Goal: Entertainment & Leisure: Consume media (video, audio)

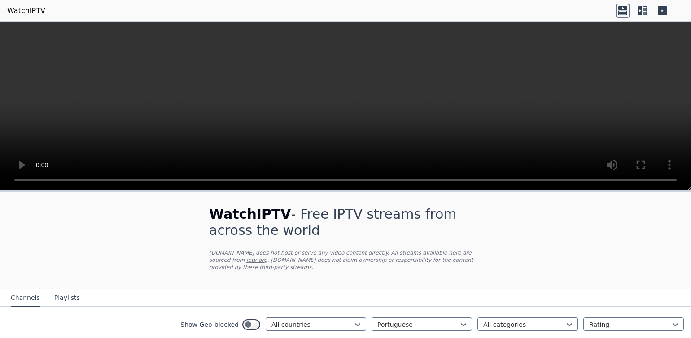
scroll to position [158, 0]
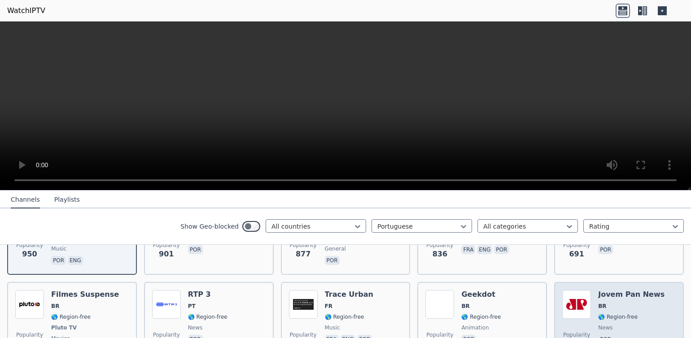
click at [581, 296] on img at bounding box center [576, 304] width 29 height 29
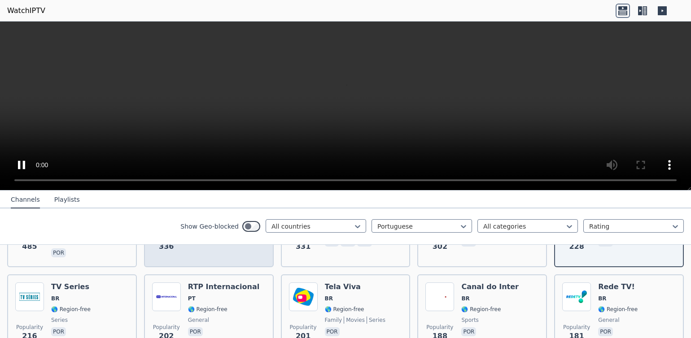
scroll to position [193, 0]
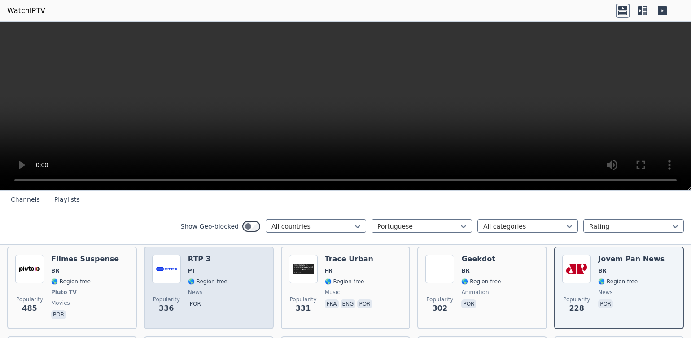
click at [163, 260] on img at bounding box center [166, 269] width 29 height 29
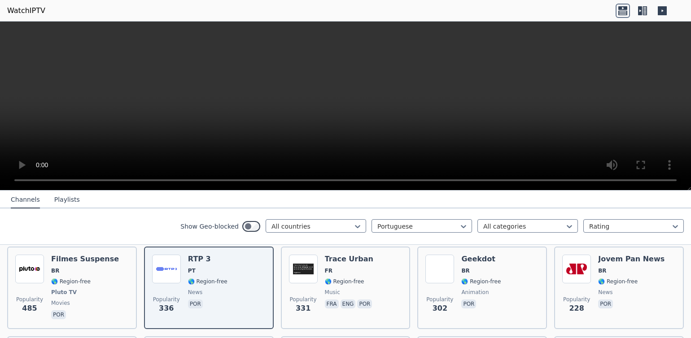
click at [675, 182] on video at bounding box center [345, 106] width 691 height 169
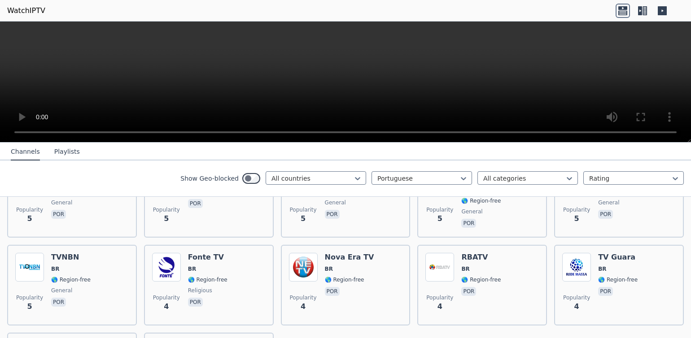
scroll to position [3633, 0]
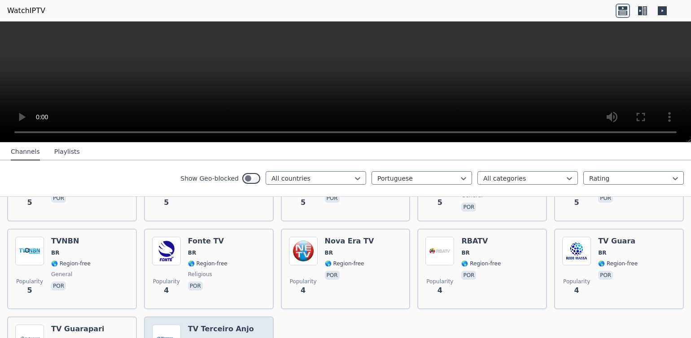
click at [168, 325] on img at bounding box center [166, 339] width 29 height 29
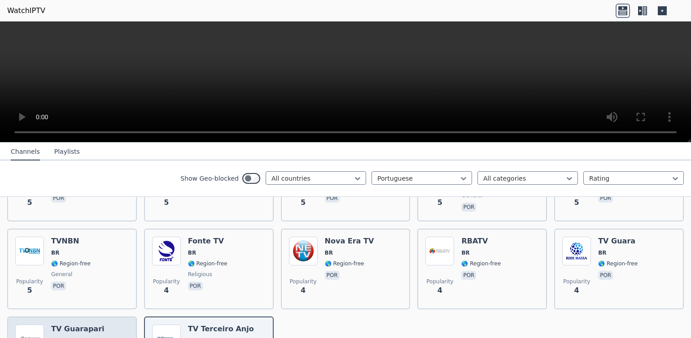
click at [25, 325] on img at bounding box center [29, 339] width 29 height 29
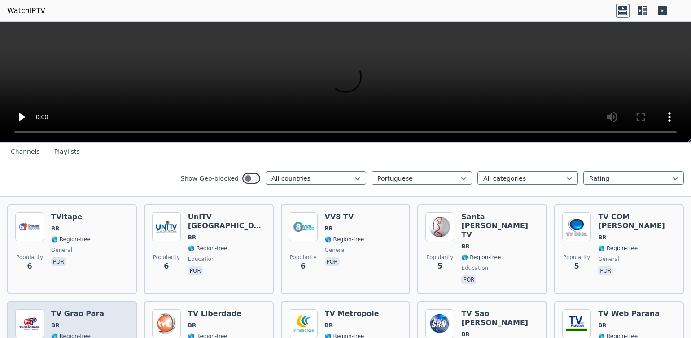
scroll to position [3373, 0]
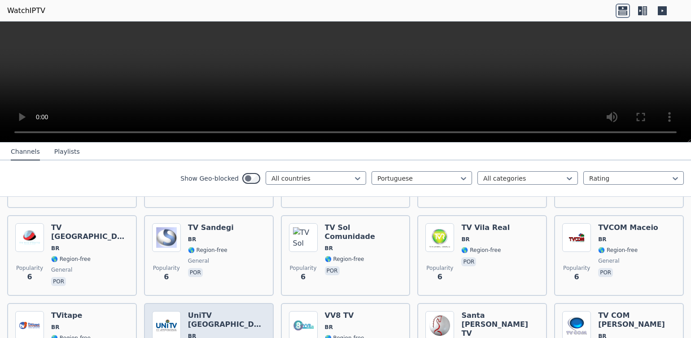
click at [159, 311] on img at bounding box center [166, 325] width 29 height 29
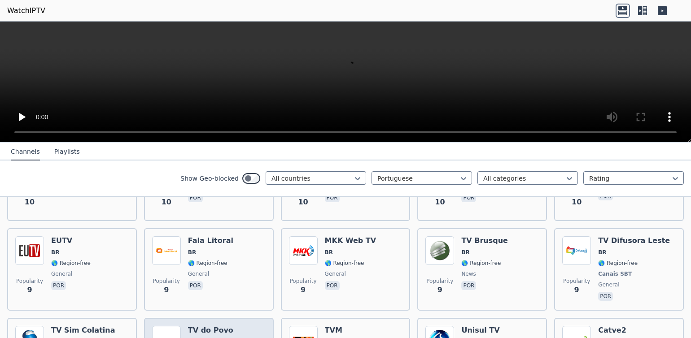
scroll to position [2737, 0]
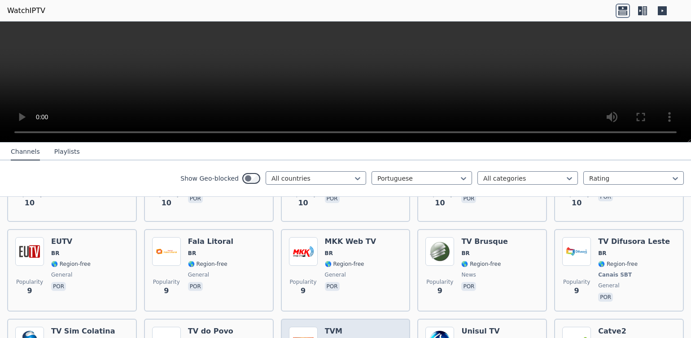
click at [301, 327] on img at bounding box center [303, 341] width 29 height 29
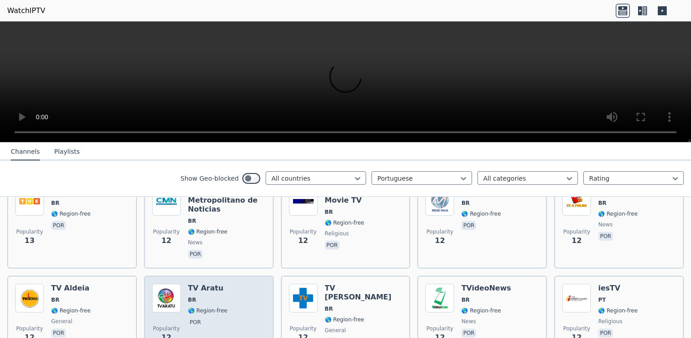
scroll to position [2241, 0]
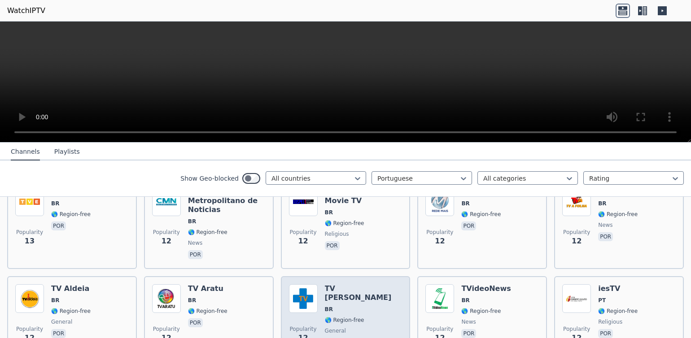
click at [297, 284] on img at bounding box center [303, 298] width 29 height 29
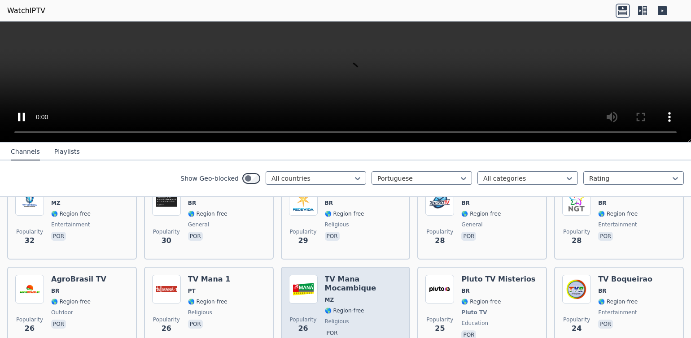
scroll to position [1322, 0]
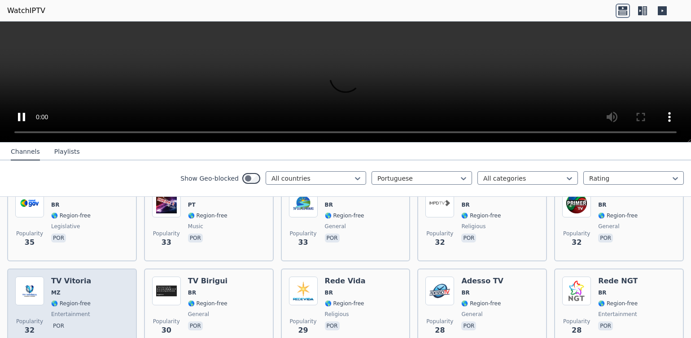
click at [18, 277] on img at bounding box center [29, 291] width 29 height 29
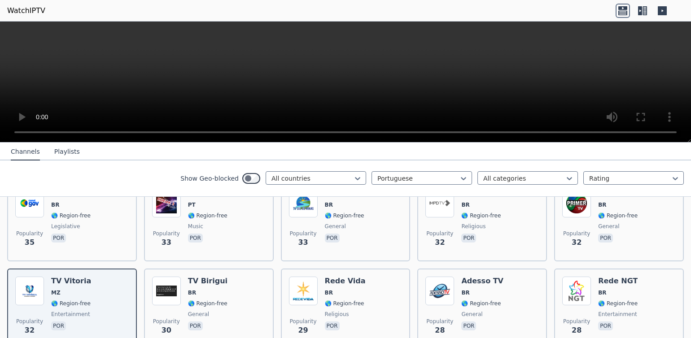
click at [677, 136] on video at bounding box center [345, 82] width 691 height 121
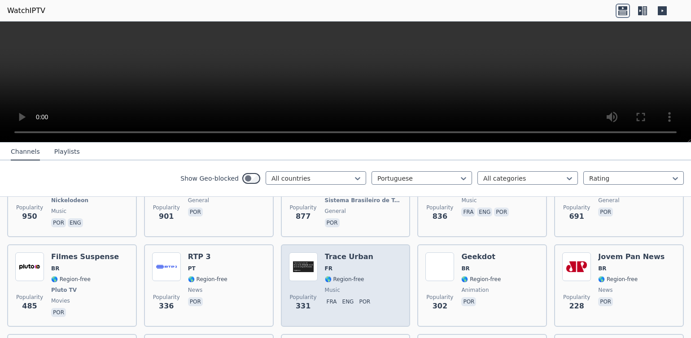
scroll to position [37, 0]
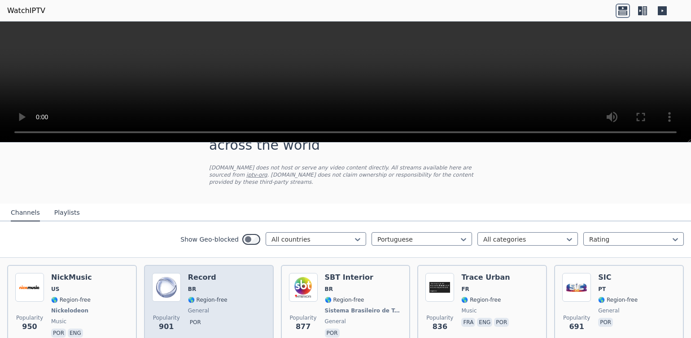
click at [155, 294] on img at bounding box center [166, 287] width 29 height 29
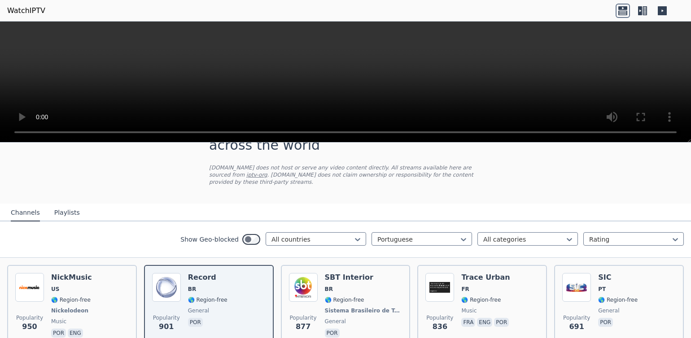
click at [673, 131] on video at bounding box center [345, 82] width 691 height 121
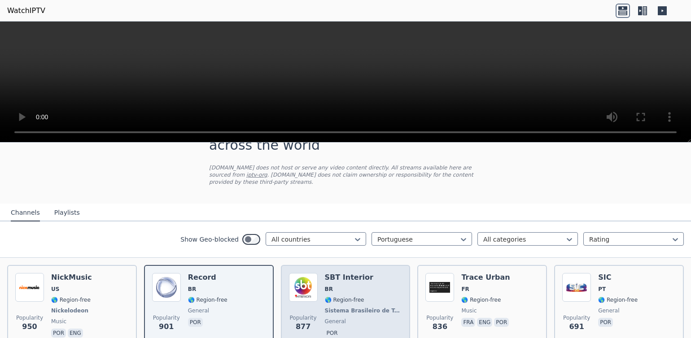
click at [309, 290] on img at bounding box center [303, 287] width 29 height 29
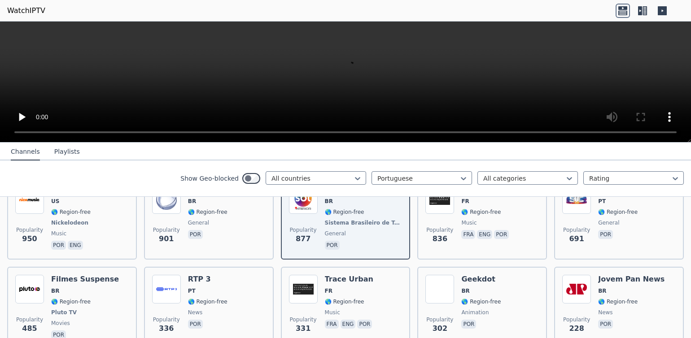
scroll to position [102, 0]
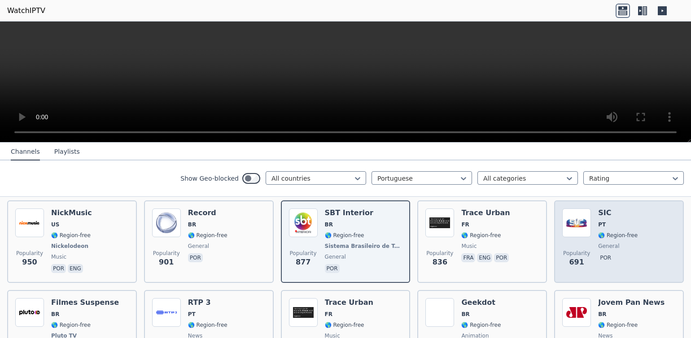
click at [572, 226] on img at bounding box center [576, 223] width 29 height 29
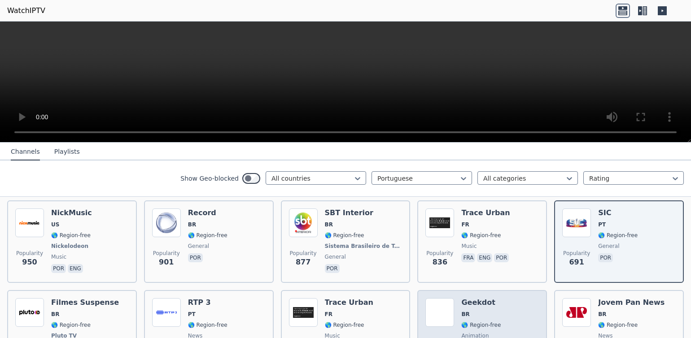
click at [435, 308] on img at bounding box center [439, 312] width 29 height 29
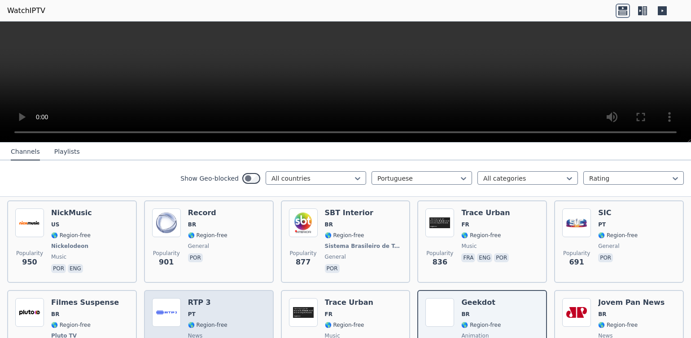
click at [155, 308] on img at bounding box center [166, 312] width 29 height 29
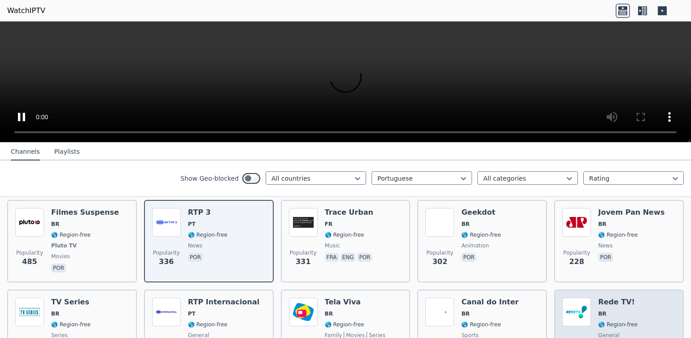
scroll to position [192, 0]
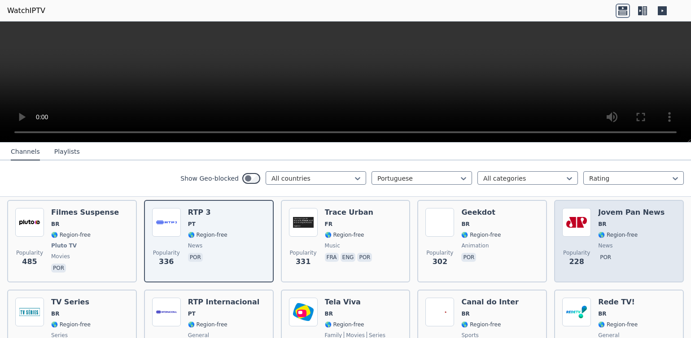
click at [579, 223] on img at bounding box center [576, 222] width 29 height 29
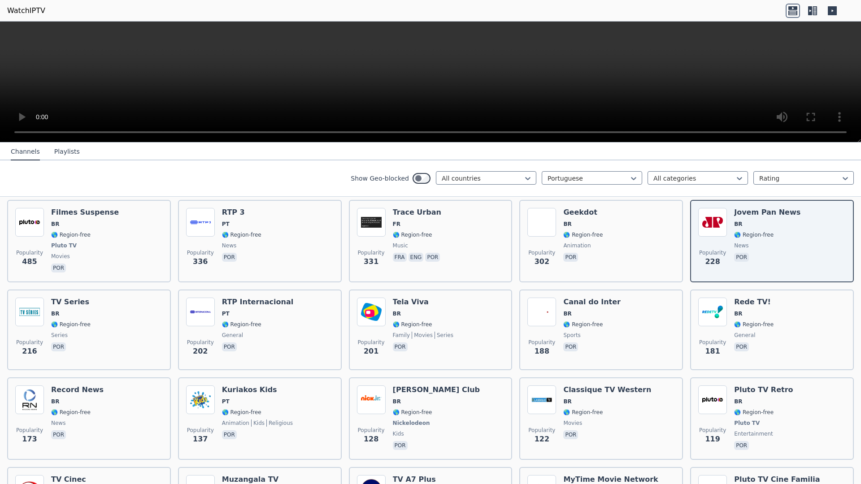
click at [690, 132] on video at bounding box center [430, 82] width 861 height 121
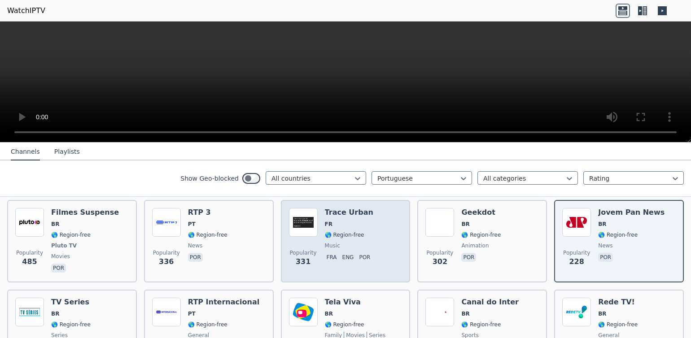
click at [295, 219] on img at bounding box center [303, 222] width 29 height 29
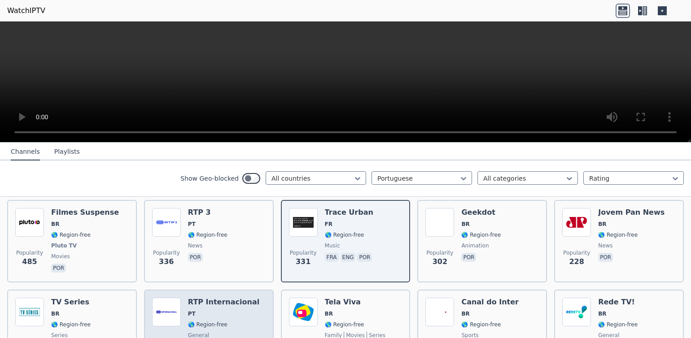
click at [158, 310] on img at bounding box center [166, 312] width 29 height 29
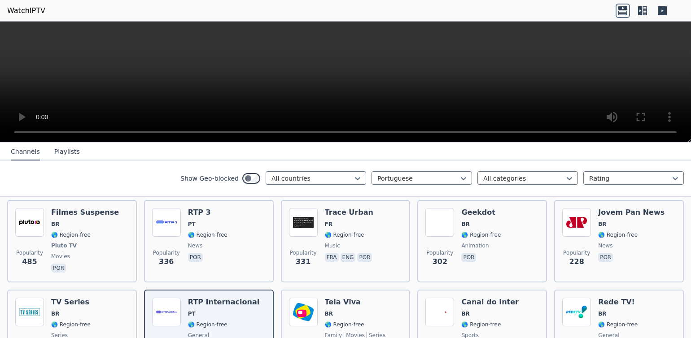
click at [676, 131] on video at bounding box center [345, 82] width 691 height 121
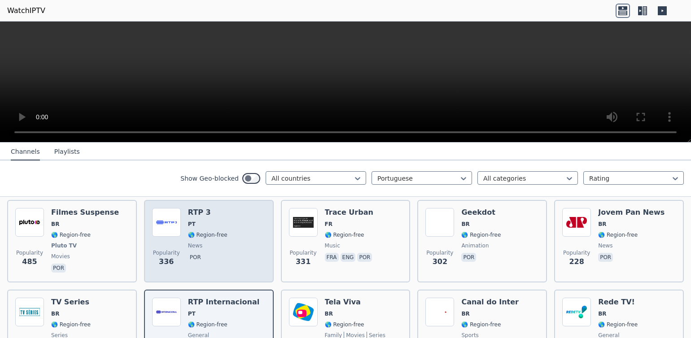
click at [161, 224] on img at bounding box center [166, 222] width 29 height 29
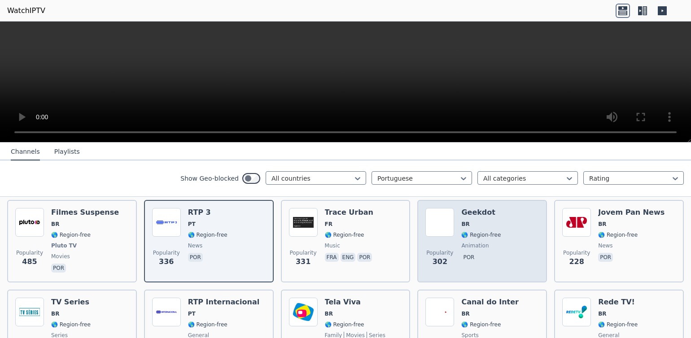
click at [434, 222] on img at bounding box center [439, 222] width 29 height 29
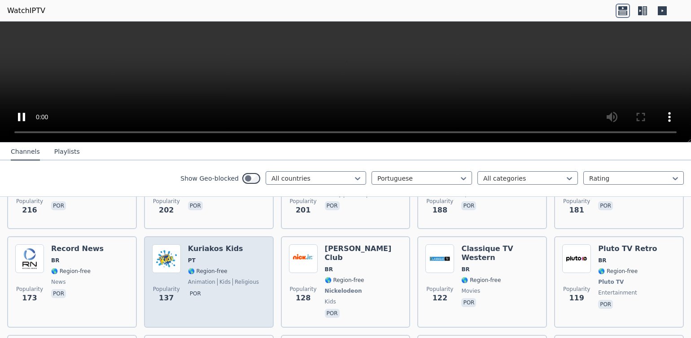
scroll to position [252, 0]
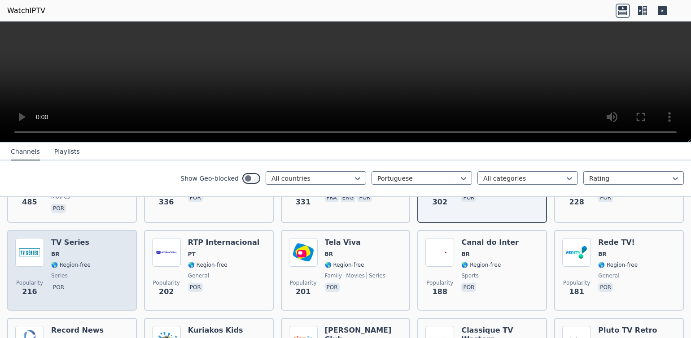
click at [19, 254] on img at bounding box center [29, 252] width 29 height 29
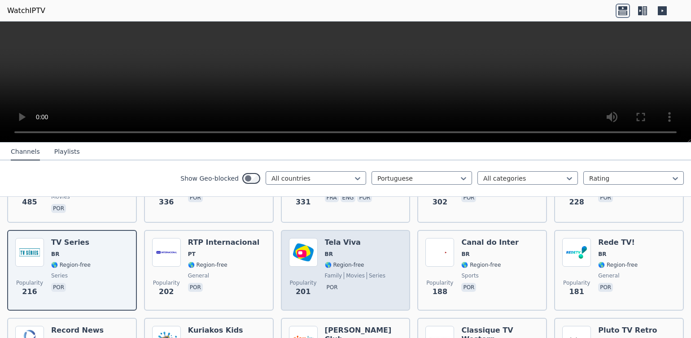
click at [309, 248] on img at bounding box center [303, 252] width 29 height 29
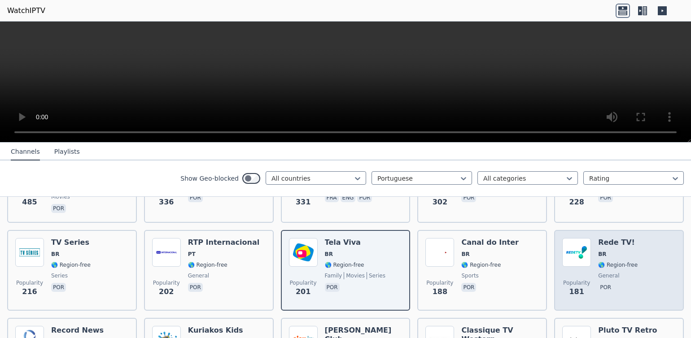
click at [574, 255] on img at bounding box center [576, 252] width 29 height 29
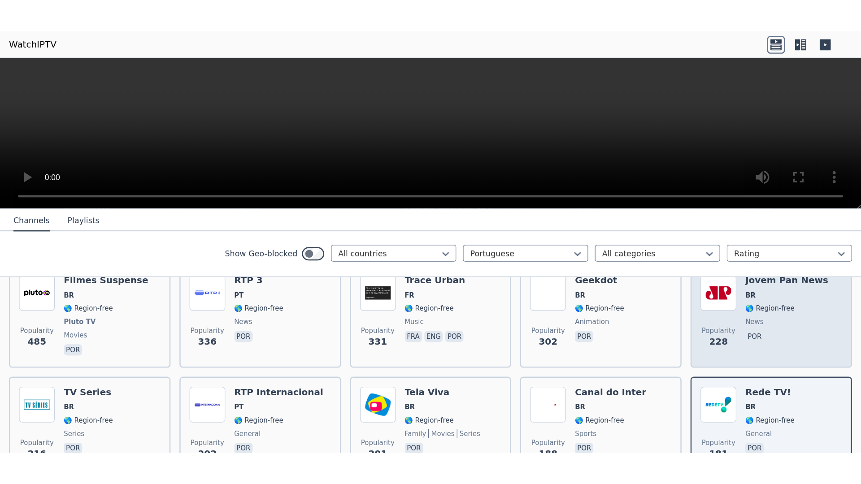
scroll to position [177, 0]
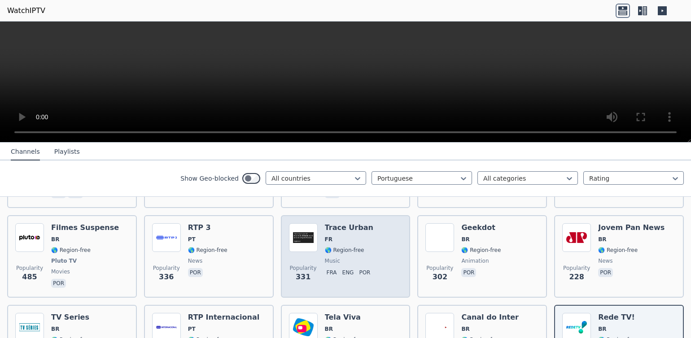
click at [303, 230] on img at bounding box center [303, 237] width 29 height 29
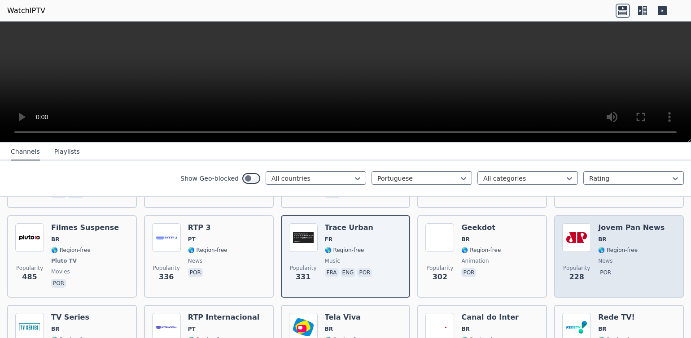
click at [578, 227] on img at bounding box center [576, 237] width 29 height 29
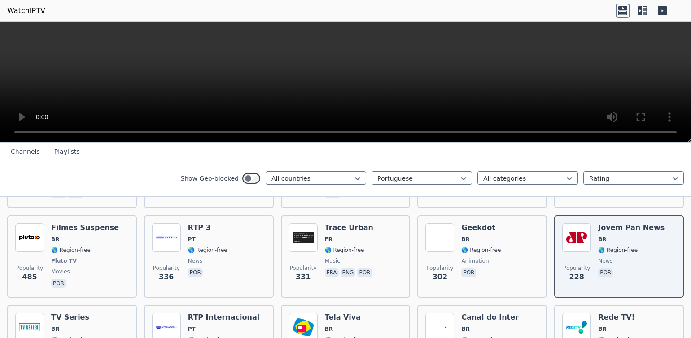
click at [675, 132] on video at bounding box center [345, 82] width 691 height 121
